Goal: Task Accomplishment & Management: Manage account settings

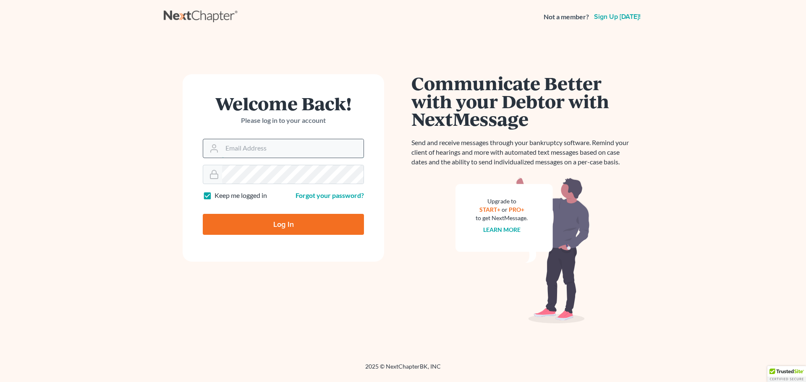
click at [252, 148] on input "Email Address" at bounding box center [292, 148] width 141 height 18
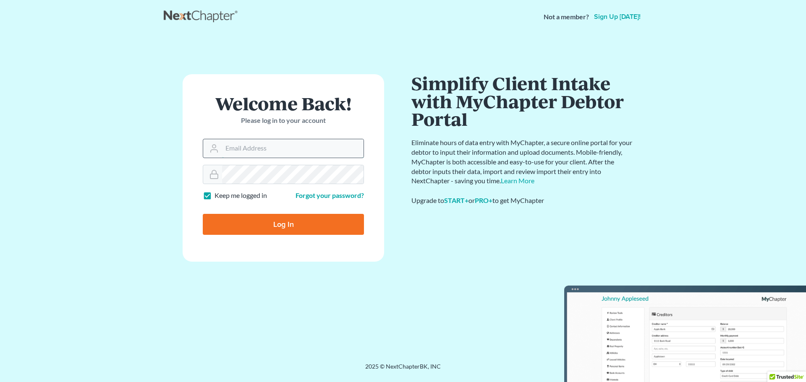
type input "[EMAIL_ADDRESS][DOMAIN_NAME]"
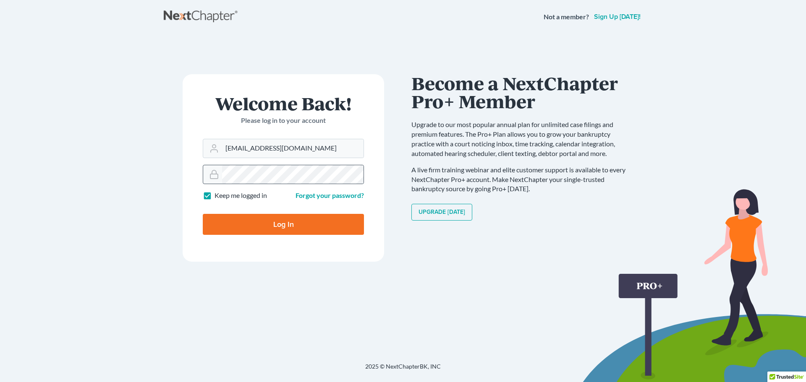
click at [213, 176] on icon at bounding box center [214, 175] width 10 height 10
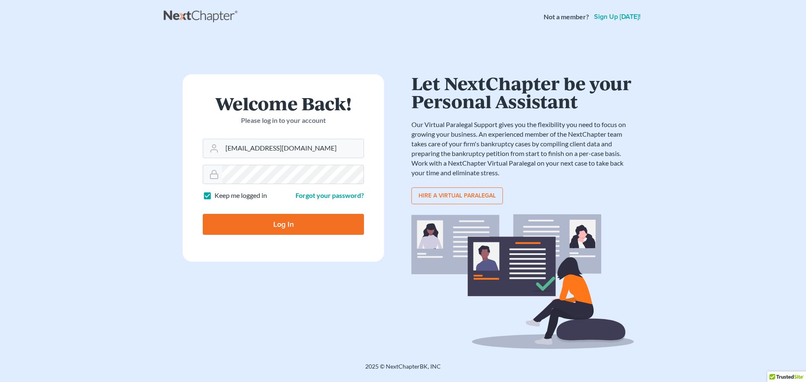
click at [284, 225] on input "Log In" at bounding box center [283, 224] width 161 height 21
type input "Thinking..."
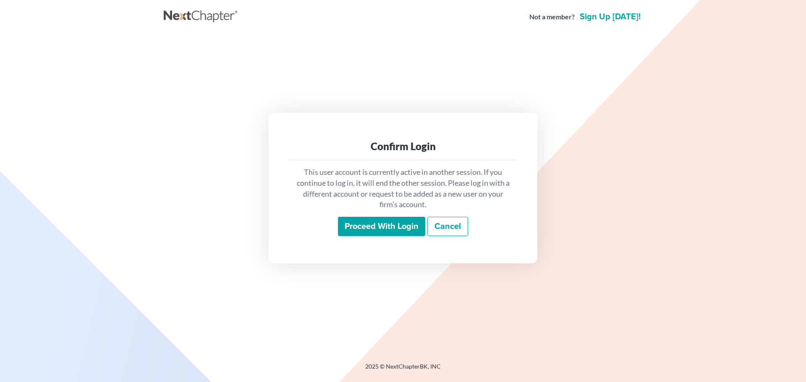
click at [374, 232] on input "Proceed with login" at bounding box center [381, 226] width 87 height 19
